Goal: Information Seeking & Learning: Learn about a topic

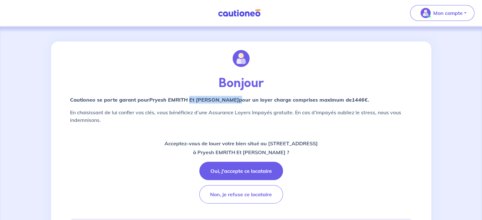
drag, startPoint x: 237, startPoint y: 99, endPoint x: 189, endPoint y: 100, distance: 47.9
click at [189, 100] on strong "Cautioneo se porte garant pour Pryesh EMRITH Et [PERSON_NAME]  pour un loyer ch…" at bounding box center [219, 100] width 299 height 6
